Goal: Navigation & Orientation: Find specific page/section

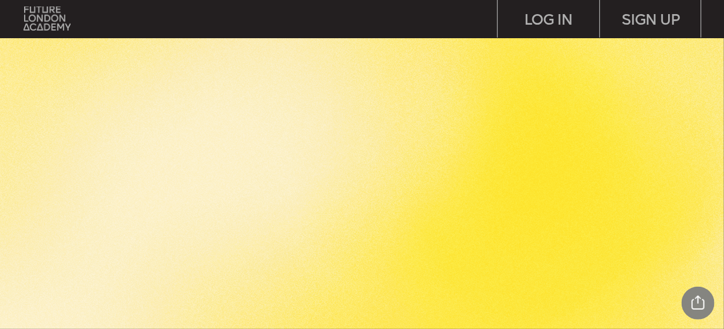
scroll to position [3451, 0]
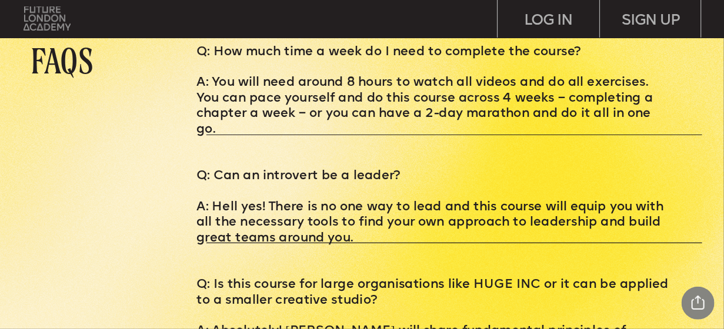
click at [48, 19] on img at bounding box center [48, 18] width 48 height 24
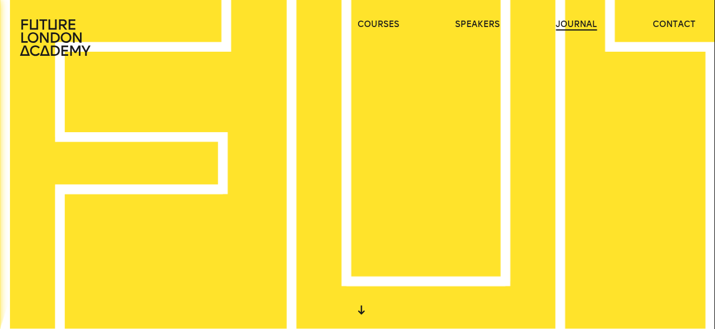
click at [581, 24] on link "journal" at bounding box center [576, 25] width 41 height 12
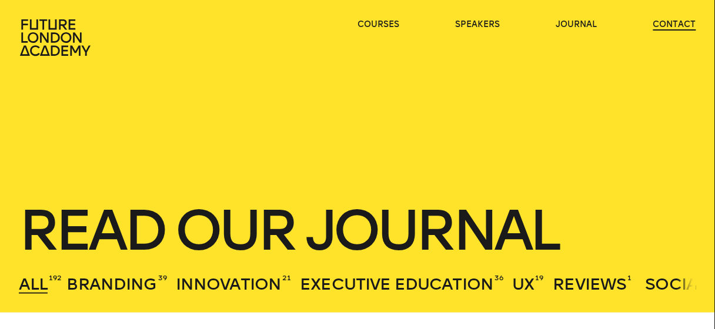
click at [678, 26] on link "contact" at bounding box center [674, 25] width 43 height 12
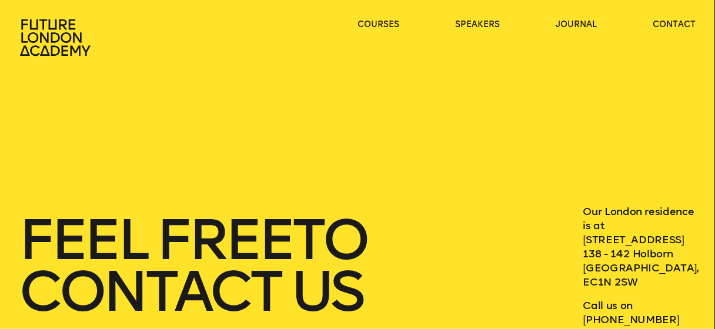
click at [39, 40] on icon at bounding box center [56, 38] width 75 height 38
